Goal: Check status: Verify the current state of an ongoing process or item

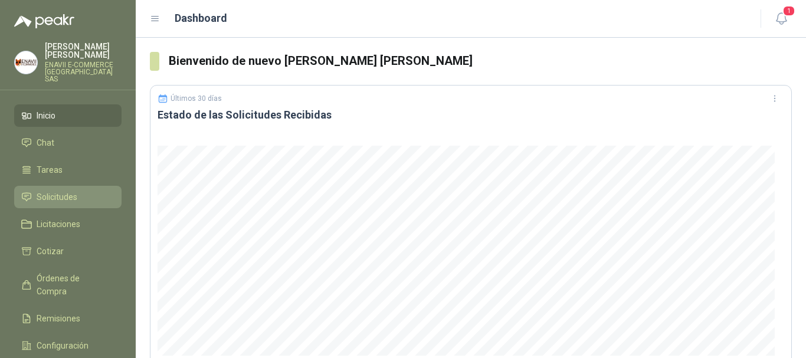
click at [70, 198] on link "Solicitudes" at bounding box center [67, 197] width 107 height 22
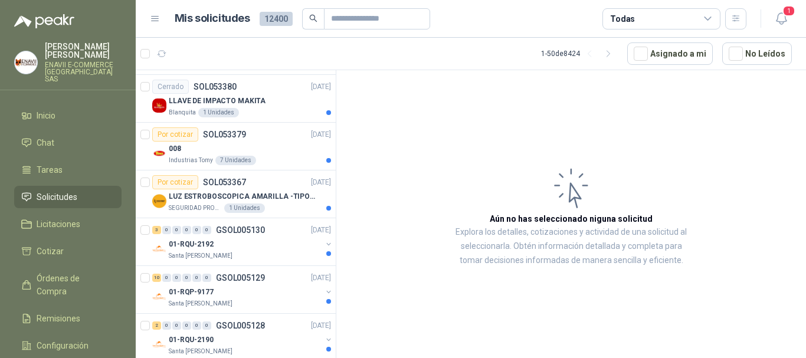
scroll to position [2051, 0]
click at [660, 17] on div "Todas" at bounding box center [662, 18] width 118 height 21
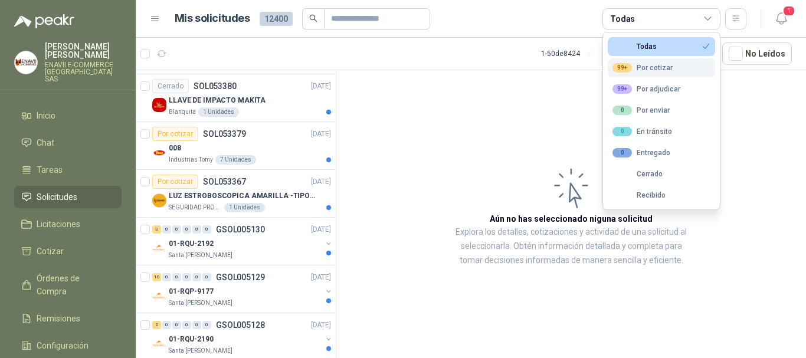
click at [638, 70] on div "99+ Por cotizar" at bounding box center [643, 67] width 60 height 9
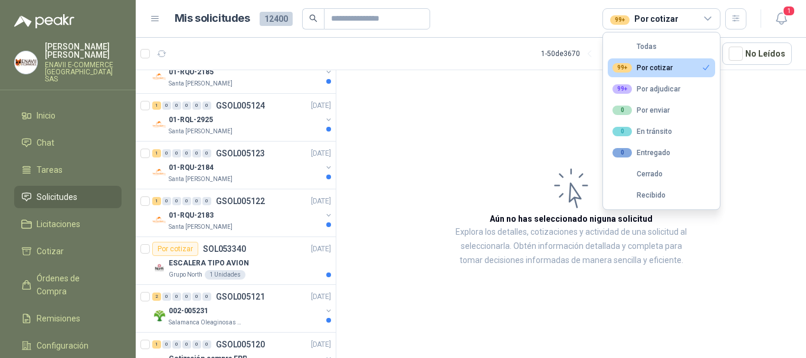
scroll to position [2124, 0]
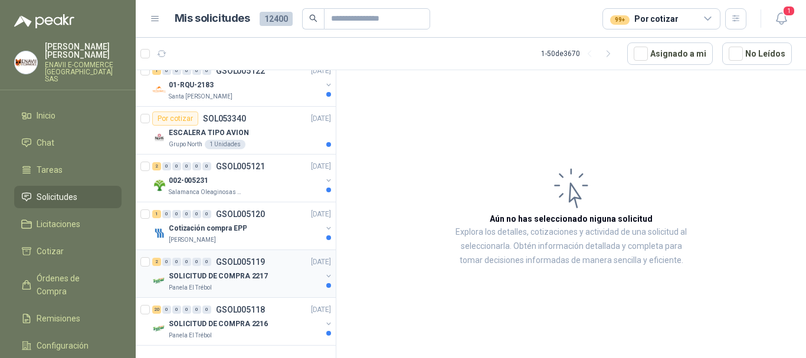
click at [253, 271] on p "SOLICITUD DE COMPRA 2217" at bounding box center [218, 276] width 99 height 11
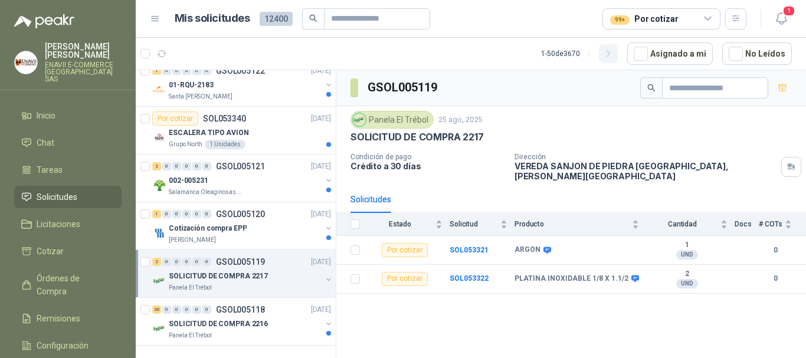
click at [614, 53] on icon "button" at bounding box center [609, 54] width 10 height 10
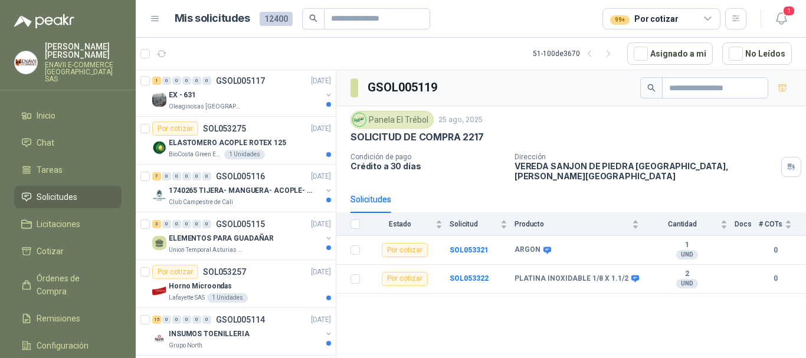
scroll to position [2, 0]
